Goal: Submit feedback/report problem: Submit feedback/report problem

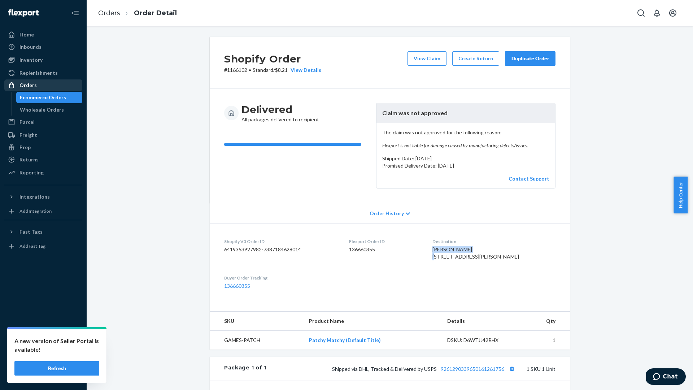
click at [53, 86] on div "Orders" at bounding box center [43, 85] width 76 height 10
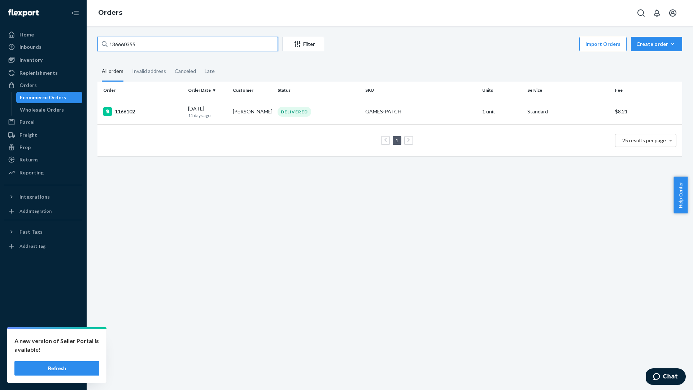
drag, startPoint x: 163, startPoint y: 48, endPoint x: 121, endPoint y: 39, distance: 43.5
click at [121, 39] on input "136660355" at bounding box center [187, 44] width 180 height 14
paste input "[EMAIL_ADDRESS][DOMAIN_NAME]"
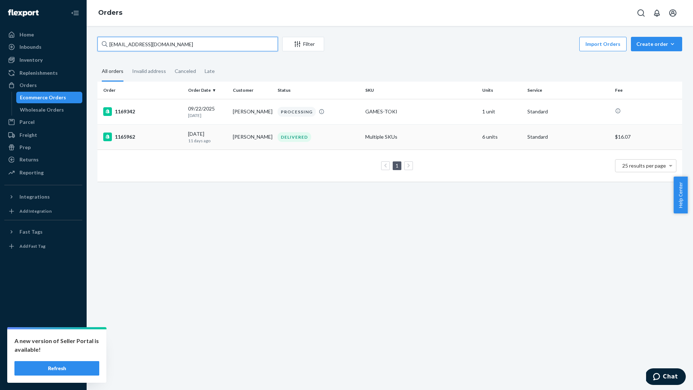
type input "[EMAIL_ADDRESS][DOMAIN_NAME]"
click at [158, 133] on div "1165962" at bounding box center [142, 136] width 79 height 9
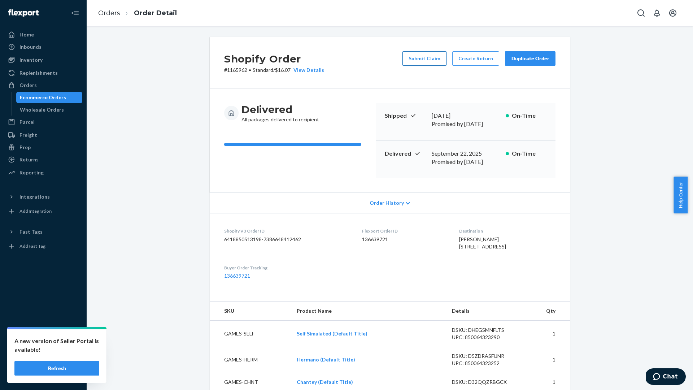
click at [429, 58] on button "Submit Claim" at bounding box center [424, 58] width 44 height 14
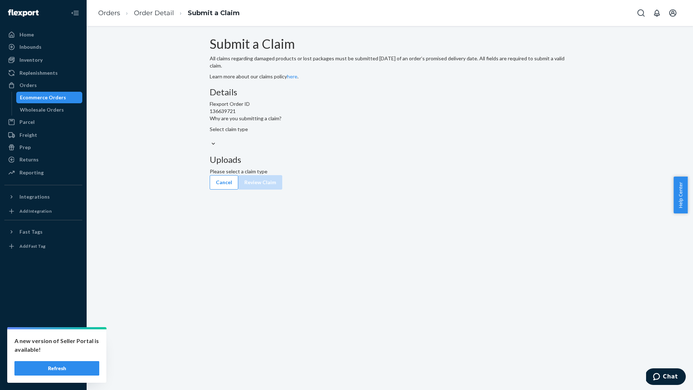
click at [325, 140] on div "Select claim type" at bounding box center [390, 133] width 360 height 14
click at [210, 140] on input "Why are you submitting a claim? Select claim type" at bounding box center [210, 136] width 1 height 7
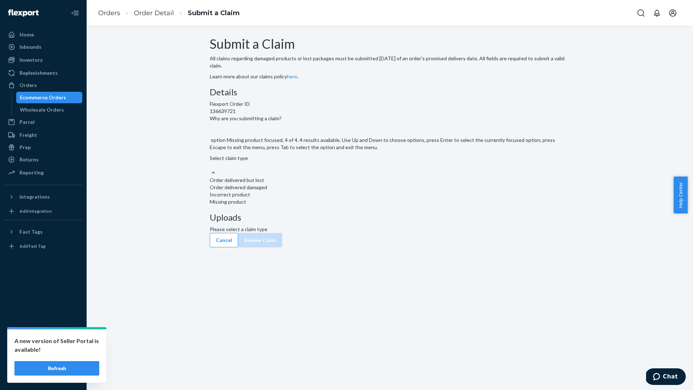
click at [301, 205] on div "Missing product" at bounding box center [390, 201] width 360 height 7
click at [210, 169] on input "Why are you submitting a claim? option Missing product focused, 4 of 4. 4 resul…" at bounding box center [210, 165] width 1 height 7
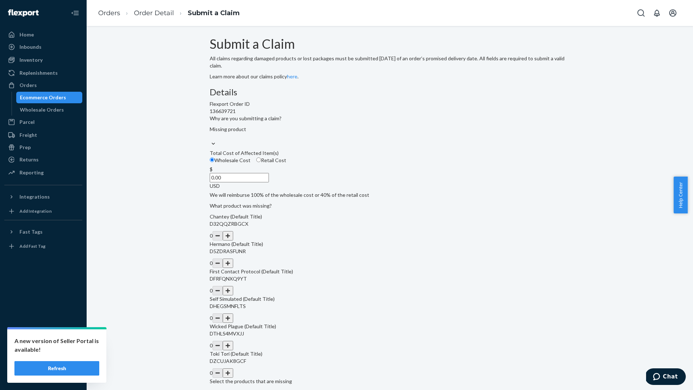
click at [269, 182] on input "0.00" at bounding box center [239, 177] width 59 height 9
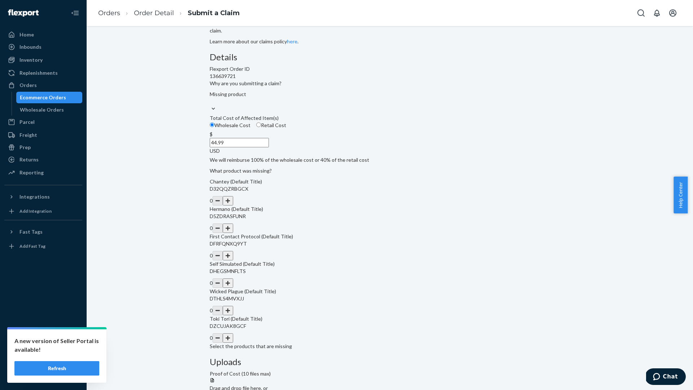
scroll to position [36, 0]
type input "44.99"
click at [233, 342] on button "button" at bounding box center [228, 336] width 10 height 9
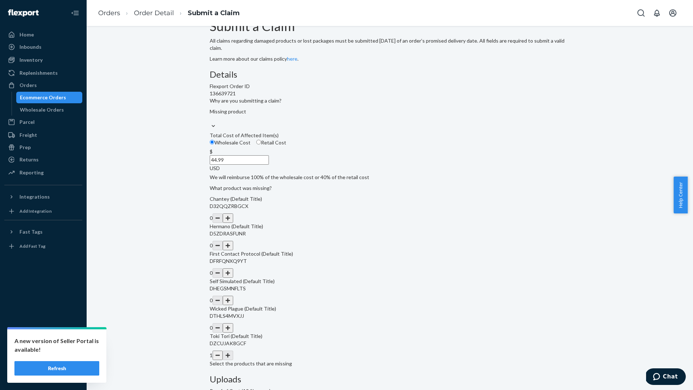
scroll to position [27, 0]
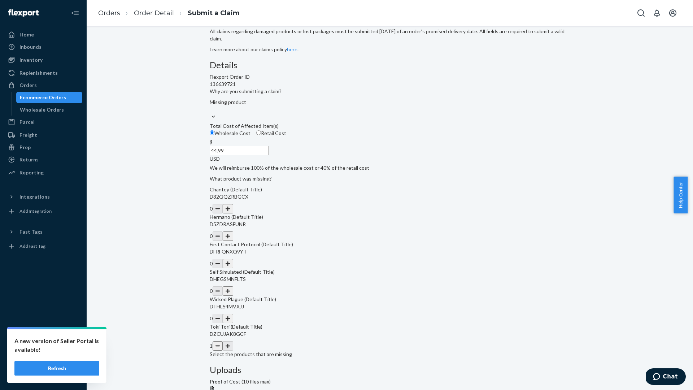
click at [261, 135] on input "Retail Cost" at bounding box center [258, 132] width 5 height 5
radio input "true"
radio input "false"
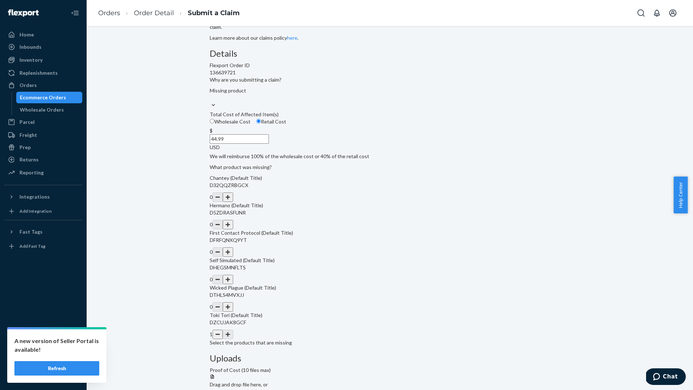
scroll to position [45, 0]
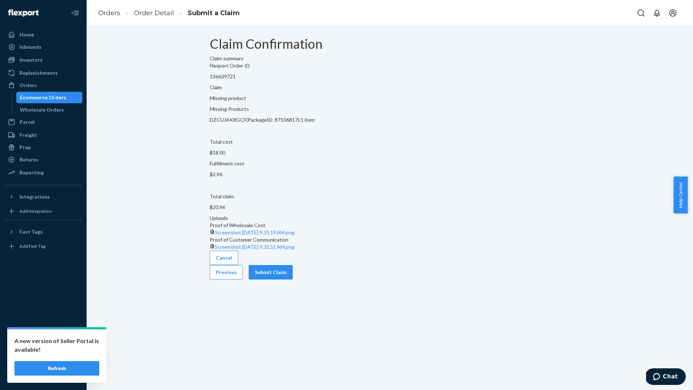
scroll to position [0, 0]
click at [293, 279] on button "Submit Claim" at bounding box center [271, 272] width 44 height 14
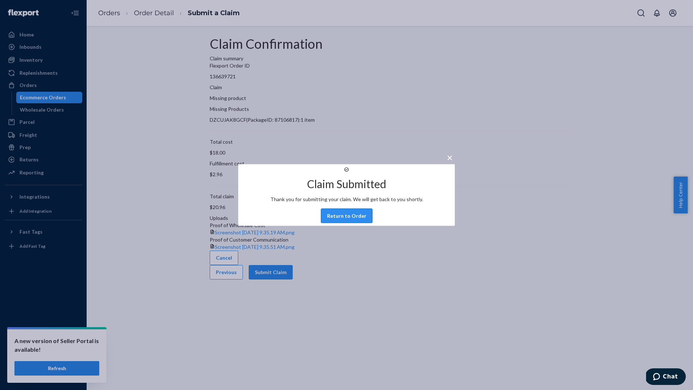
click at [351, 223] on button "Return to Order" at bounding box center [347, 216] width 52 height 14
